Goal: Task Accomplishment & Management: Use online tool/utility

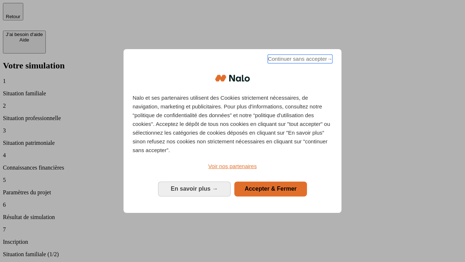
click at [300, 60] on span "Continuer sans accepter →" at bounding box center [300, 59] width 65 height 9
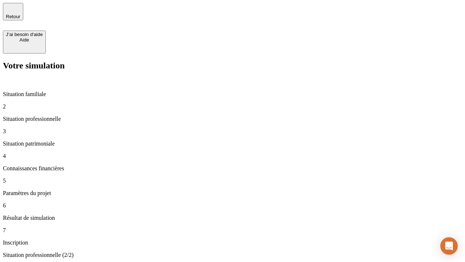
type input "30 000"
type input "40 000"
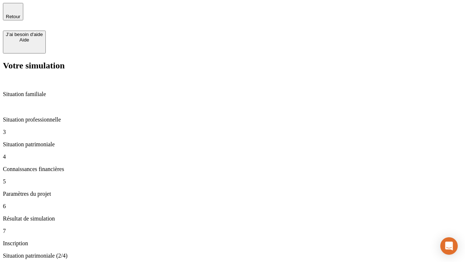
type input "1 100"
type input "20"
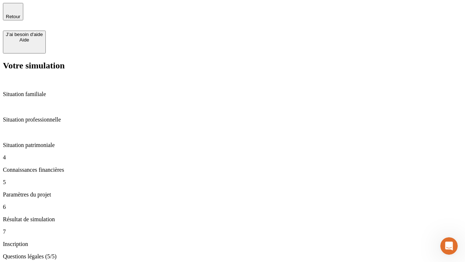
type input "40"
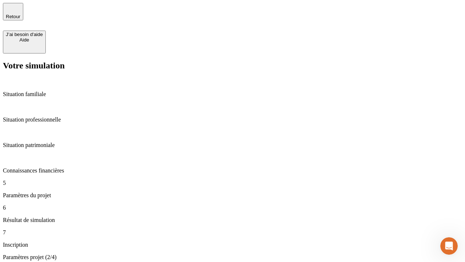
type input "62"
type input "50 000"
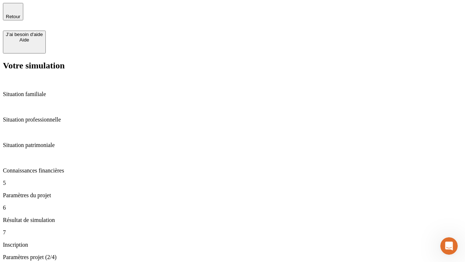
type input "640"
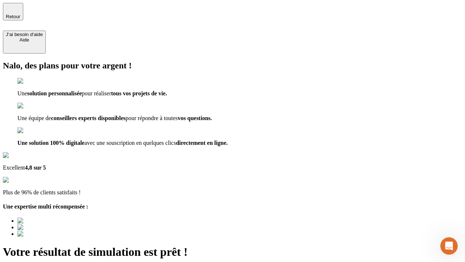
type input "[EMAIL_ADDRESS][DOMAIN_NAME]"
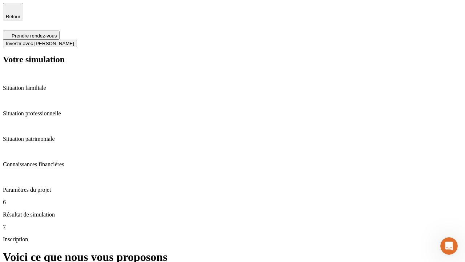
click at [74, 41] on span "Investir avec [PERSON_NAME]" at bounding box center [40, 43] width 68 height 5
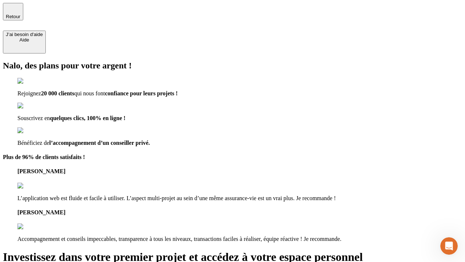
type input "[EMAIL_ADDRESS][DOMAIN_NAME]"
